Goal: Task Accomplishment & Management: Manage account settings

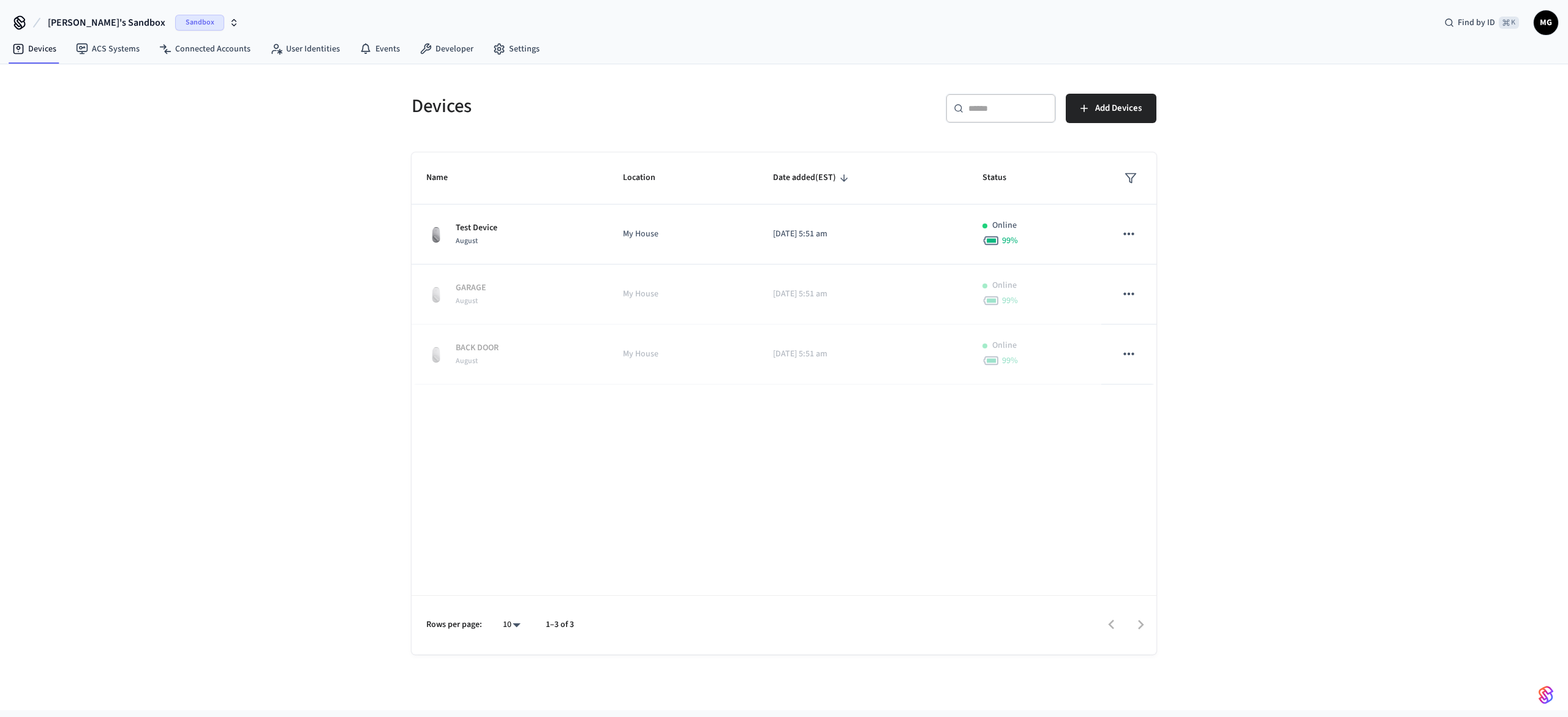
click at [1541, 22] on span "MG" at bounding box center [1546, 23] width 22 height 22
click at [1407, 325] on div "Devices ​ ​ Add Devices Name Location Date added (EST) Status Test Device Augus…" at bounding box center [784, 387] width 1568 height 646
click at [462, 52] on link "Developer" at bounding box center [446, 49] width 74 height 22
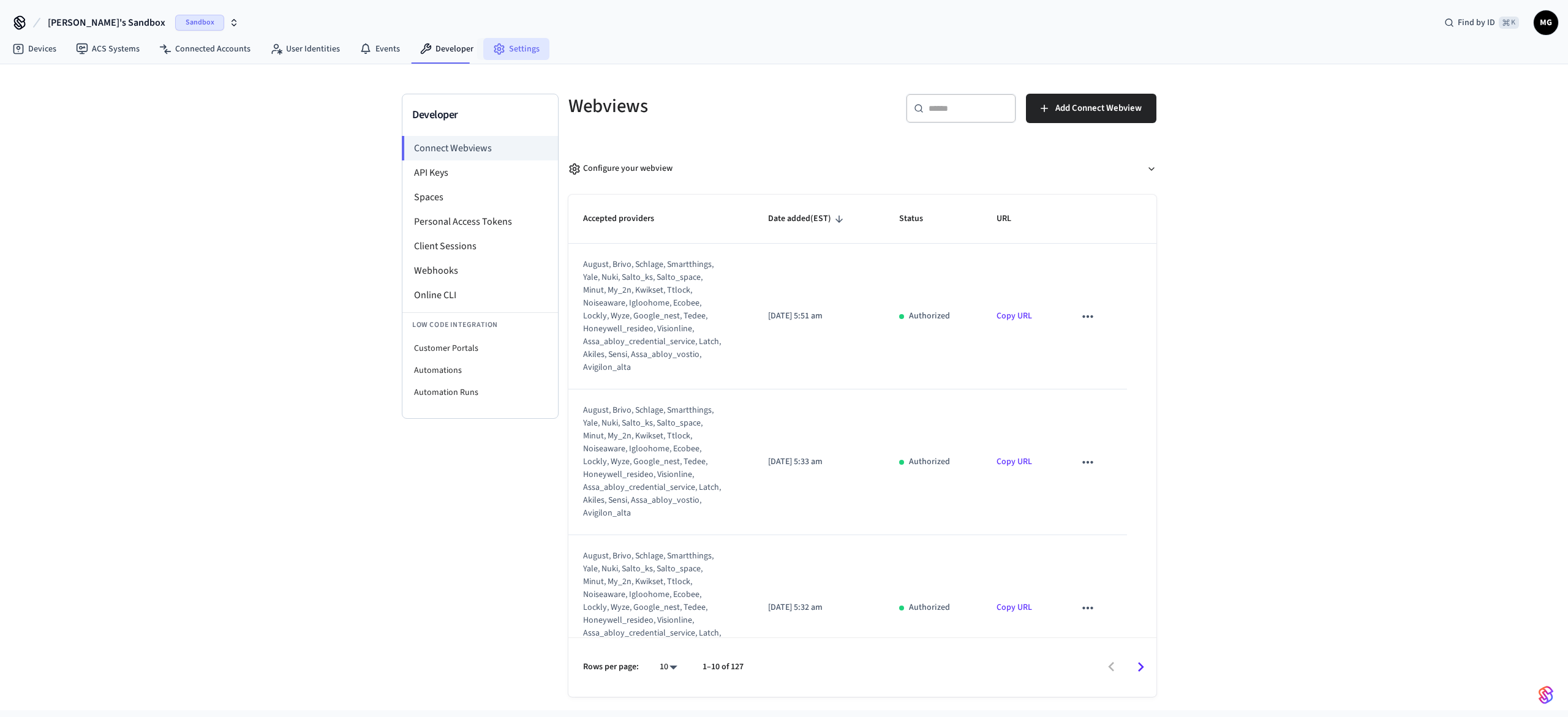
click at [514, 48] on link "Settings" at bounding box center [516, 49] width 67 height 22
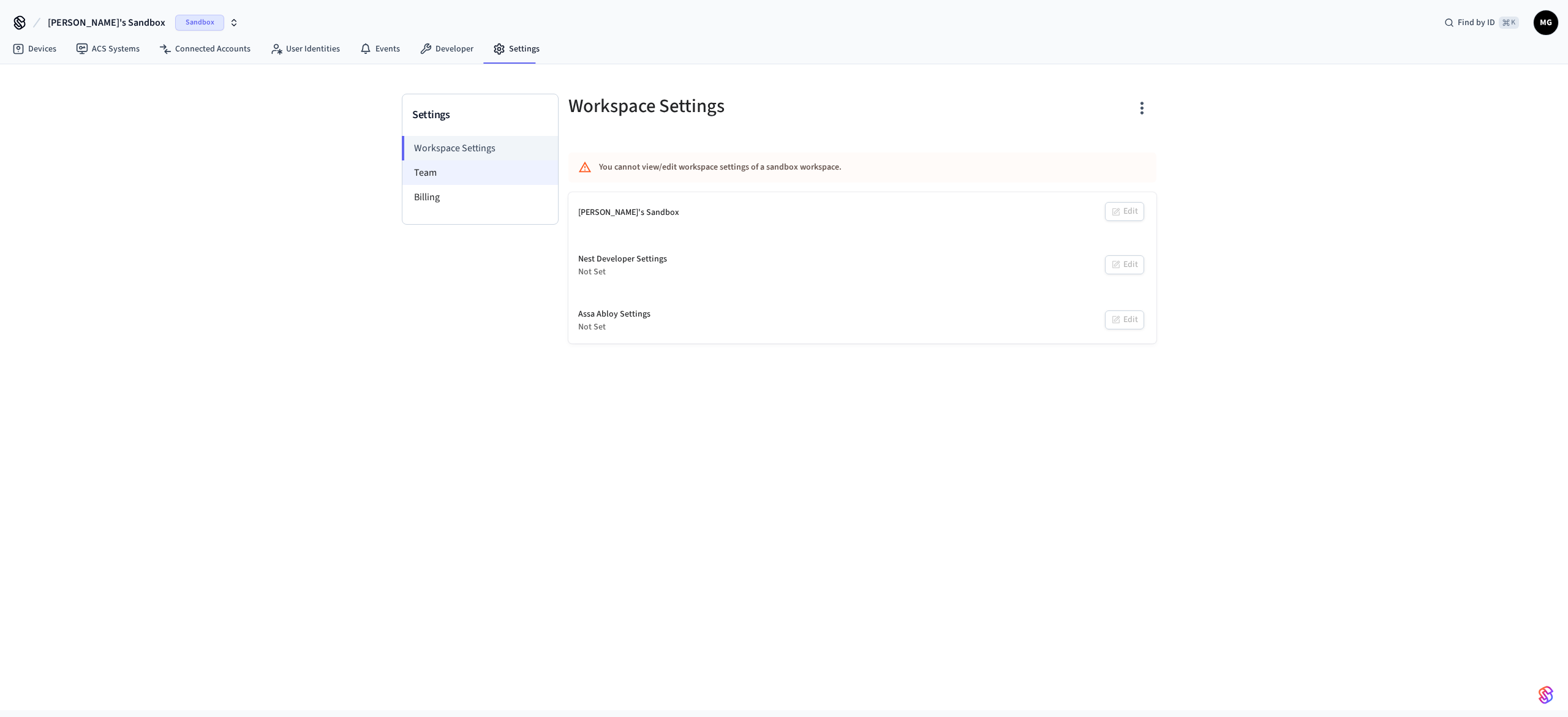
click at [446, 175] on li "Team" at bounding box center [480, 172] width 155 height 25
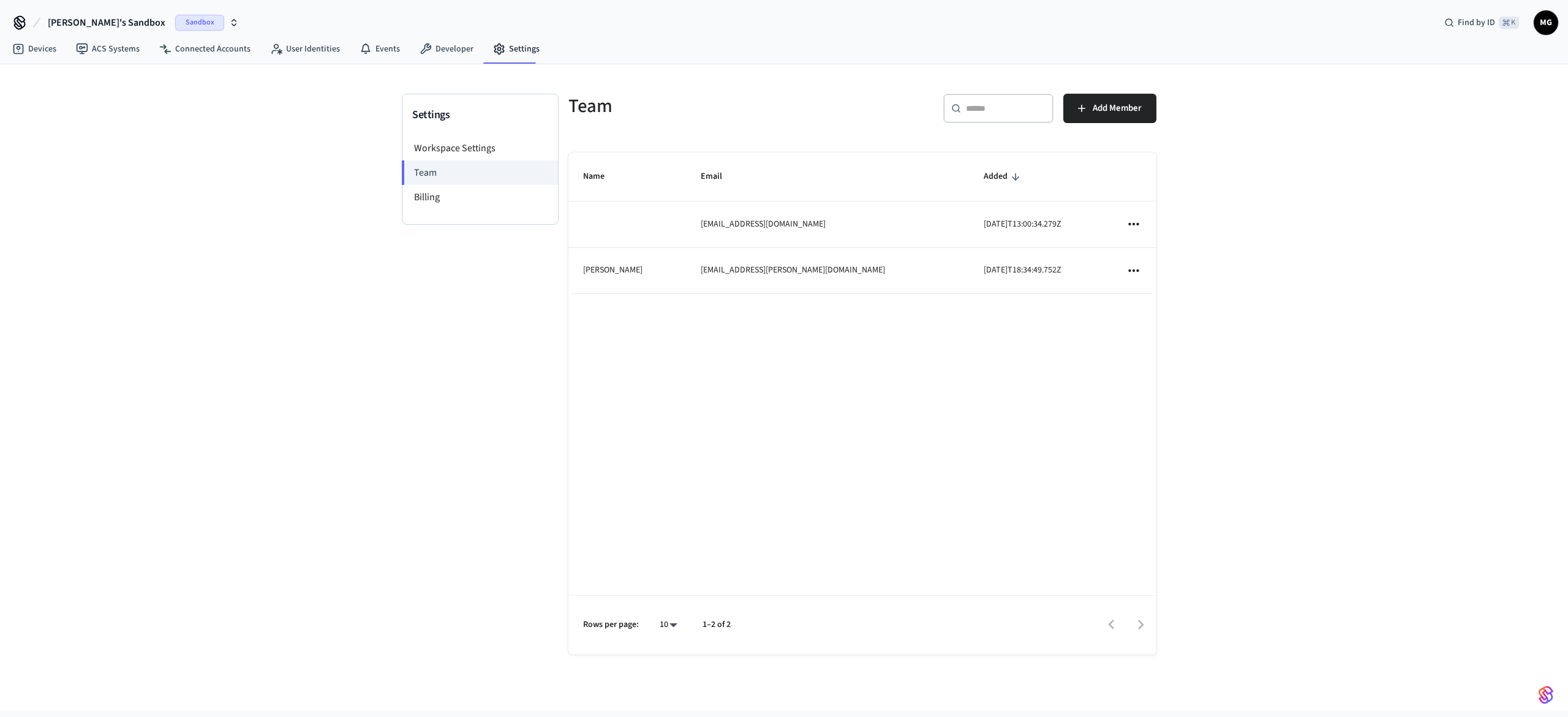
click at [1127, 226] on icon "sticky table" at bounding box center [1134, 224] width 16 height 16
click at [934, 225] on div at bounding box center [784, 358] width 1568 height 717
click at [1129, 225] on icon "sticky table" at bounding box center [1133, 224] width 10 height 2
click at [1158, 254] on li "Remove" at bounding box center [1170, 252] width 64 height 33
click at [1108, 123] on button "Add Member" at bounding box center [1110, 108] width 93 height 30
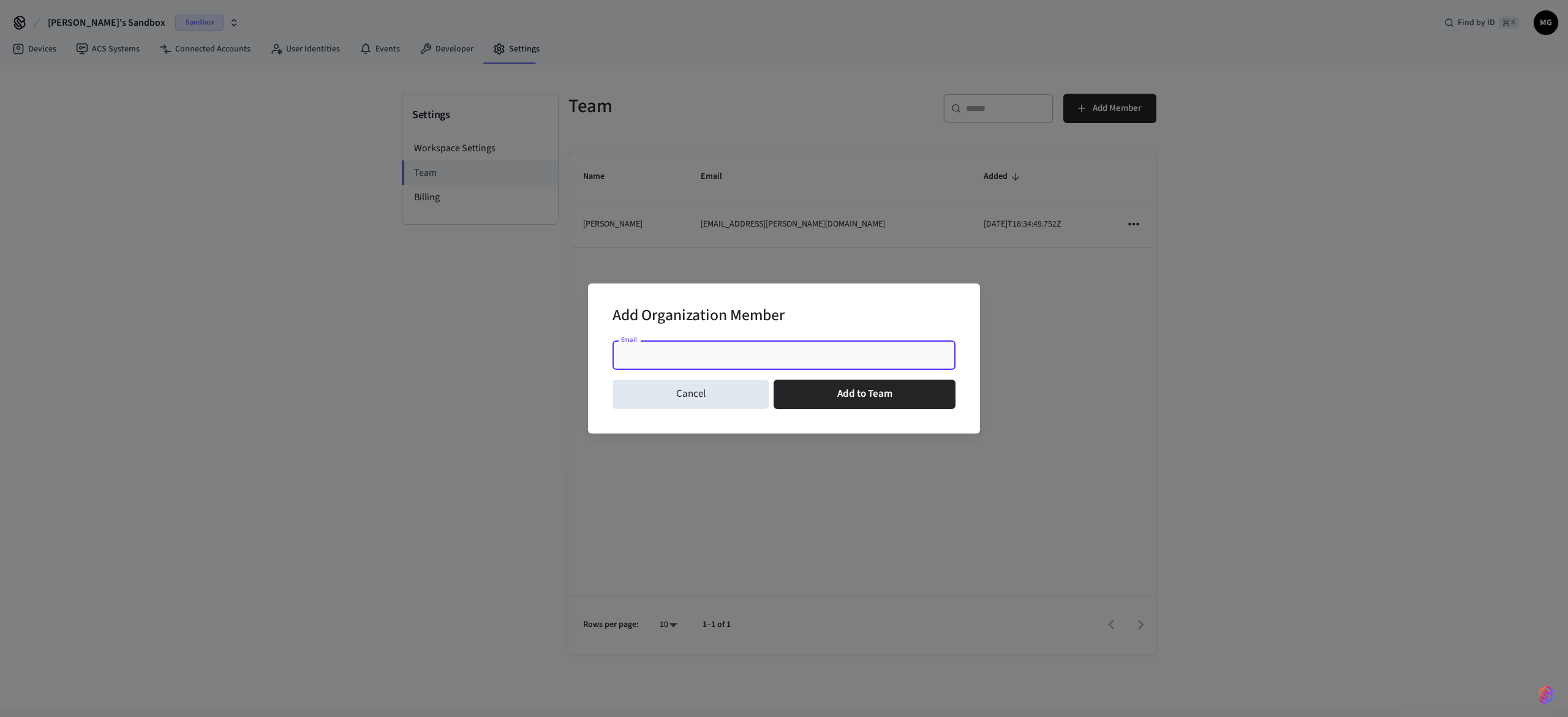
click at [689, 353] on input "Email" at bounding box center [784, 355] width 329 height 12
type input "**********"
click at [834, 397] on button "Add to Team" at bounding box center [864, 394] width 182 height 30
